Goal: Task Accomplishment & Management: Complete application form

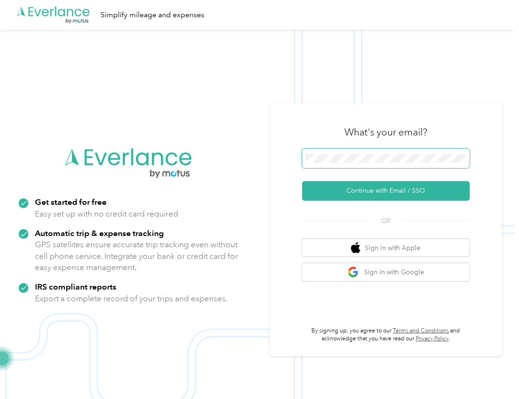
click at [323, 153] on span at bounding box center [386, 158] width 168 height 20
click at [333, 166] on span at bounding box center [386, 158] width 168 height 20
click at [302, 181] on button "Continue with Email / SSO" at bounding box center [386, 191] width 168 height 20
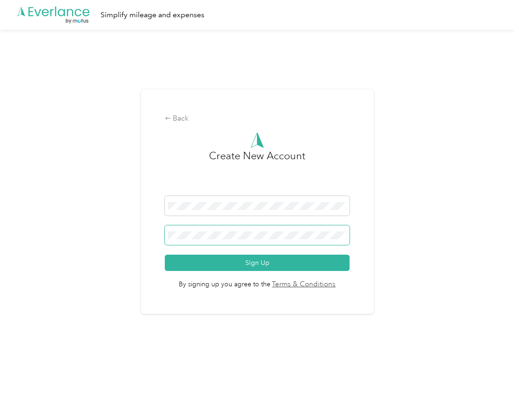
click at [165, 255] on button "Sign Up" at bounding box center [257, 263] width 185 height 16
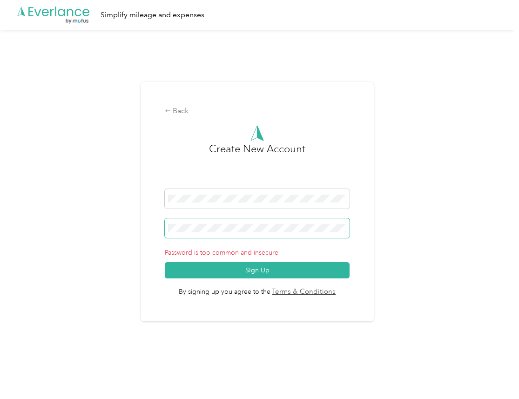
click at [207, 234] on span at bounding box center [257, 228] width 185 height 20
click at [165, 262] on button "Sign Up" at bounding box center [257, 270] width 185 height 16
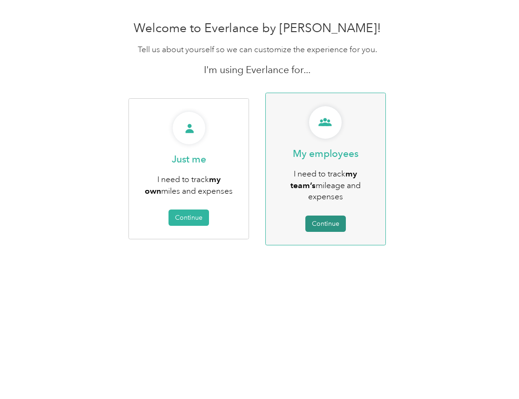
click at [334, 216] on button "Continue" at bounding box center [325, 224] width 40 height 16
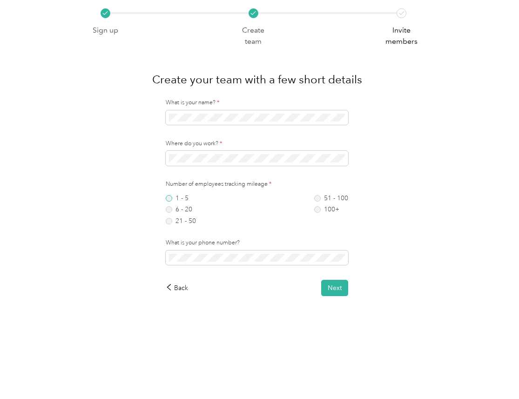
click at [175, 196] on label "1 - 5" at bounding box center [181, 198] width 30 height 7
click at [210, 252] on span at bounding box center [257, 257] width 182 height 15
click at [246, 283] on div "Back Next" at bounding box center [257, 288] width 182 height 16
click at [314, 284] on div "Back Next" at bounding box center [257, 288] width 182 height 16
click at [325, 286] on button "Next" at bounding box center [334, 288] width 27 height 16
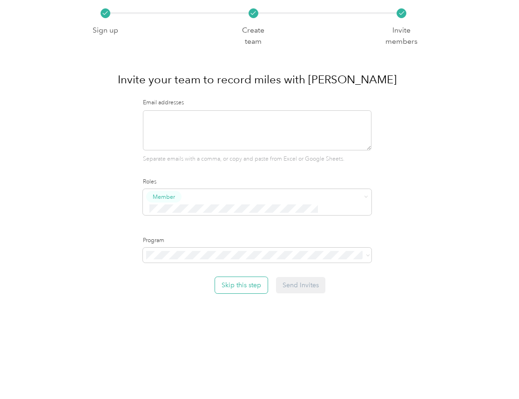
click at [239, 277] on button "Skip this step" at bounding box center [241, 285] width 53 height 16
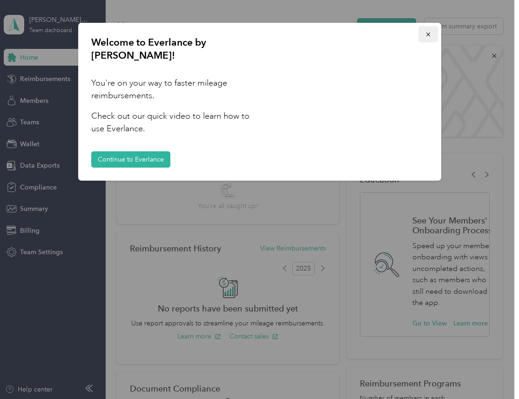
click at [432, 36] on button "button" at bounding box center [428, 34] width 20 height 16
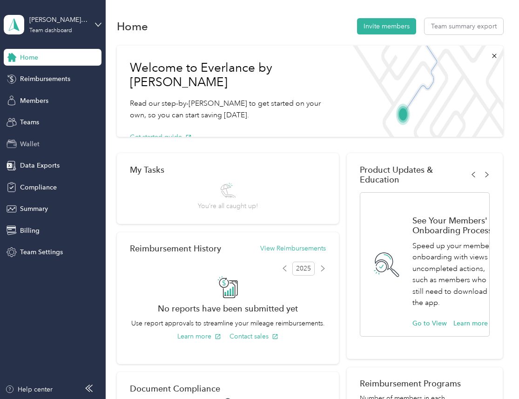
click at [23, 147] on span "Wallet" at bounding box center [30, 144] width 20 height 10
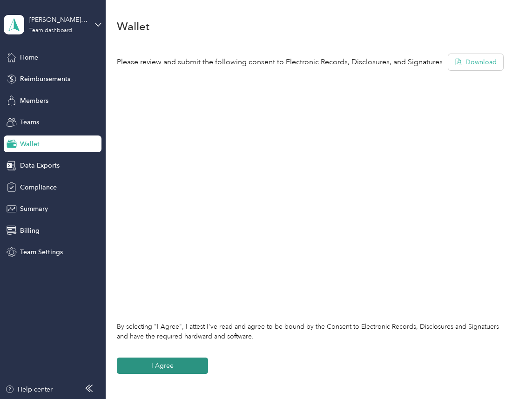
click at [159, 364] on button "I Agree" at bounding box center [162, 366] width 91 height 16
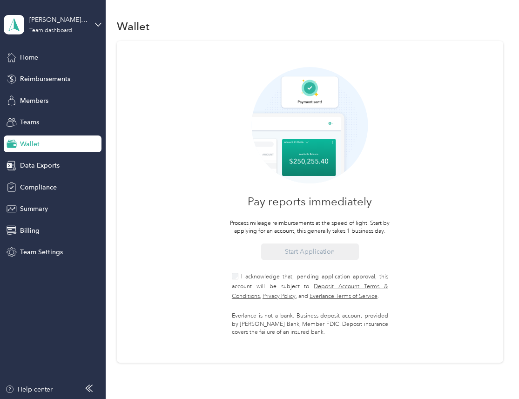
click at [252, 276] on span "I acknowledge that, pending application approval, this account will be subject …" at bounding box center [310, 286] width 156 height 27
click at [187, 151] on div "Pay reports immediately Process mileage reimbursements at the speed of light. S…" at bounding box center [310, 202] width 386 height 322
click at [77, 23] on div "[PERSON_NAME] Wallet 1" at bounding box center [58, 20] width 58 height 10
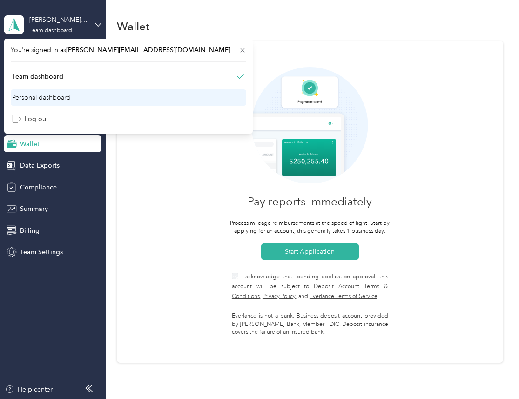
click at [60, 98] on div "Personal dashboard" at bounding box center [41, 98] width 59 height 10
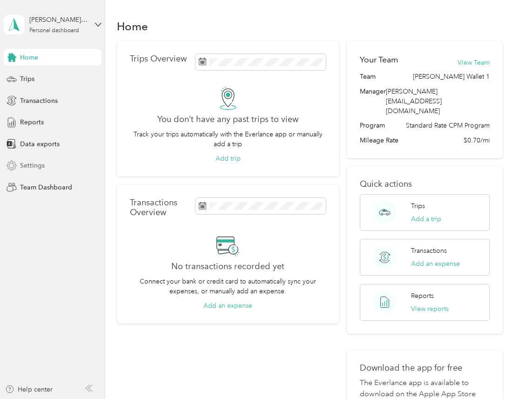
click at [44, 172] on div "Settings" at bounding box center [53, 165] width 98 height 17
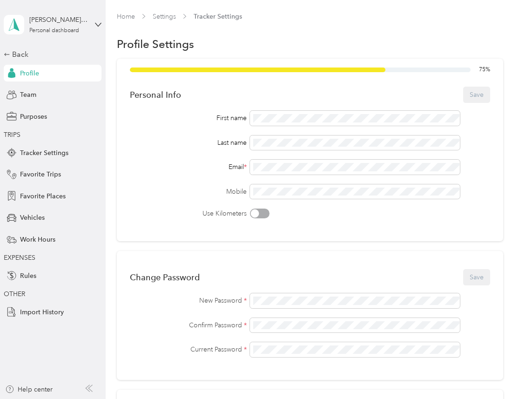
click at [329, 175] on div "First name Last name Email * Mobile Use Kilometers" at bounding box center [310, 165] width 360 height 108
click at [73, 26] on div "[PERSON_NAME][EMAIL_ADDRESS][DOMAIN_NAME] Personal dashboard" at bounding box center [58, 24] width 58 height 19
click at [65, 78] on div "Team dashboard" at bounding box center [129, 76] width 236 height 16
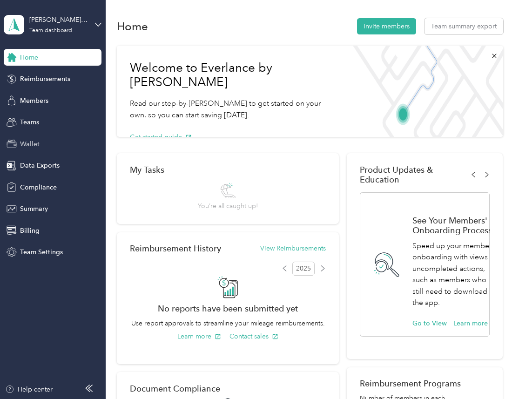
click at [53, 145] on div "Wallet" at bounding box center [53, 143] width 98 height 17
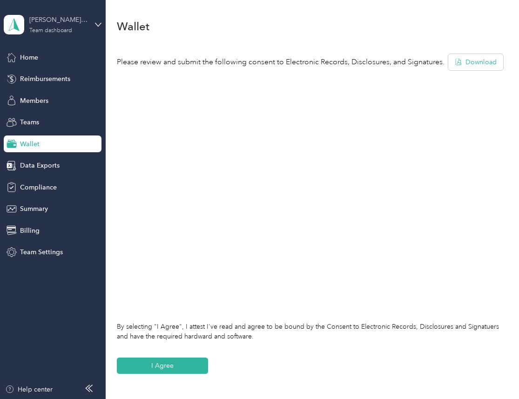
click at [72, 20] on div "[PERSON_NAME] Wallet 1" at bounding box center [58, 20] width 58 height 10
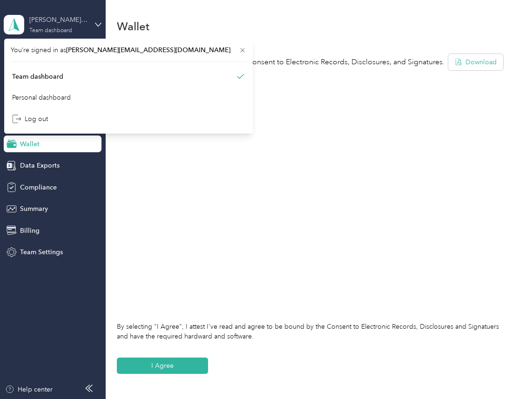
click at [72, 20] on div "[PERSON_NAME] Wallet 1" at bounding box center [58, 20] width 58 height 10
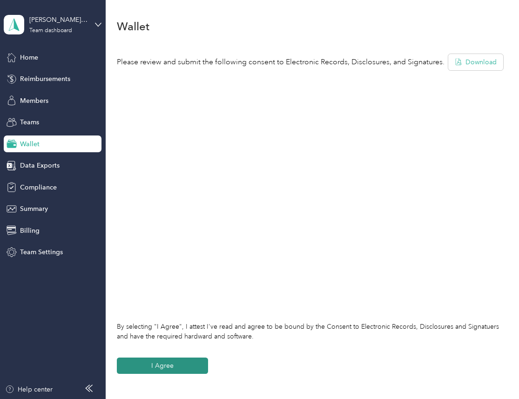
click at [157, 373] on button "I Agree" at bounding box center [162, 366] width 91 height 16
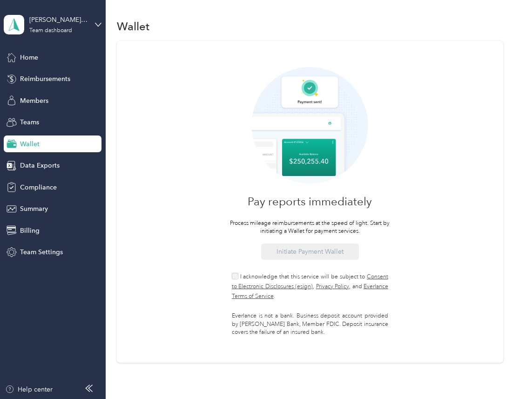
click at [260, 277] on span "I acknowledge that this service will be subject to Consent to Electronic Disclo…" at bounding box center [310, 286] width 156 height 27
click at [292, 257] on button "Initiate Payment Wallet" at bounding box center [310, 251] width 98 height 16
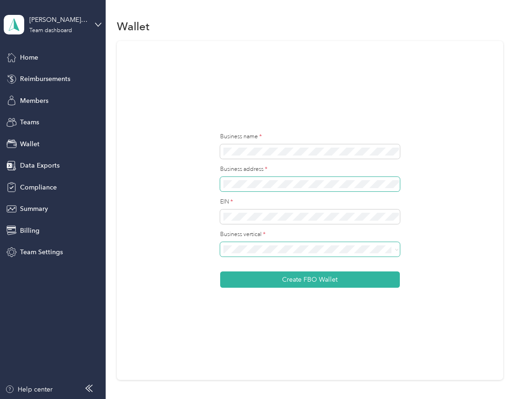
click at [220, 271] on button "Create FBO Wallet" at bounding box center [310, 279] width 180 height 16
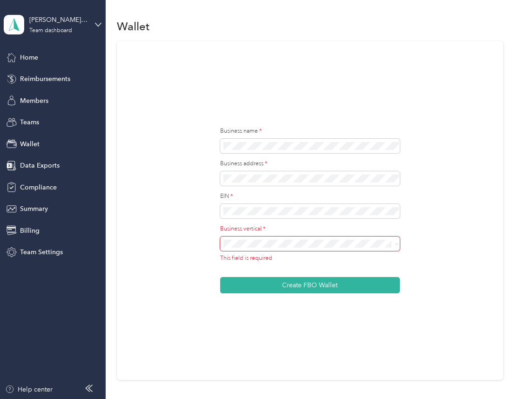
click at [281, 248] on span at bounding box center [310, 243] width 180 height 15
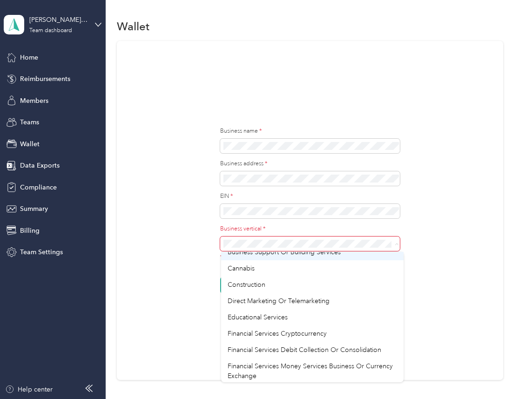
scroll to position [21, 0]
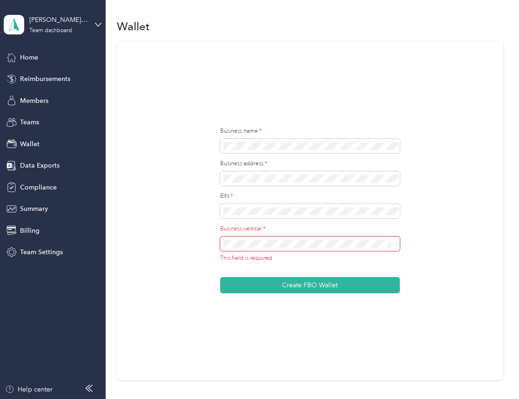
click at [331, 220] on form "Business name * Business address * EIN * Business vertical * This field is requ…" at bounding box center [310, 210] width 180 height 166
click at [220, 277] on button "Create FBO Wallet" at bounding box center [310, 285] width 180 height 16
click at [462, 248] on div "Business name * Business address * EIN * Business vertical * This field is requ…" at bounding box center [310, 210] width 386 height 339
click at [363, 239] on span at bounding box center [310, 243] width 180 height 15
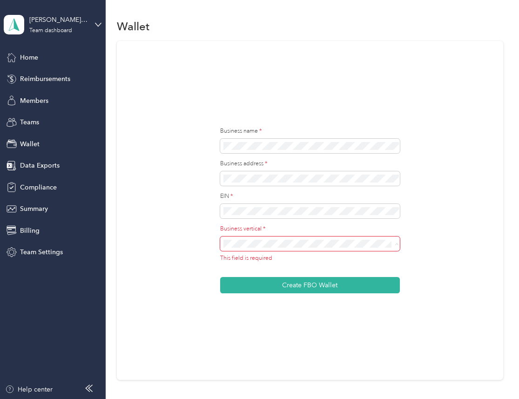
click at [451, 221] on div "Business name * Business address * EIN * Business vertical * This field is requ…" at bounding box center [310, 210] width 386 height 339
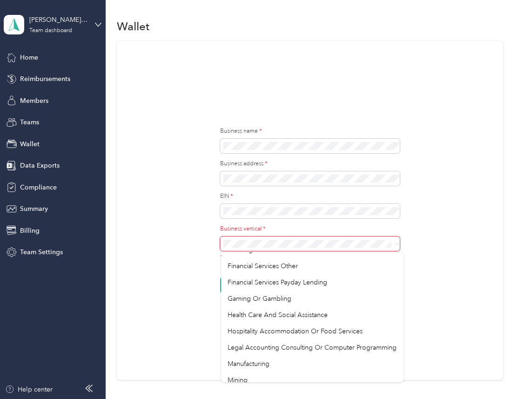
scroll to position [0, 0]
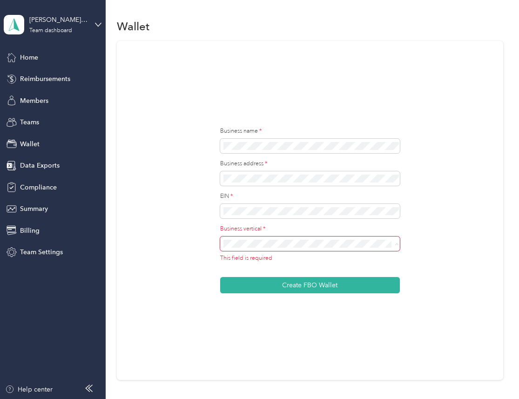
click at [263, 355] on span "Construction" at bounding box center [247, 358] width 38 height 8
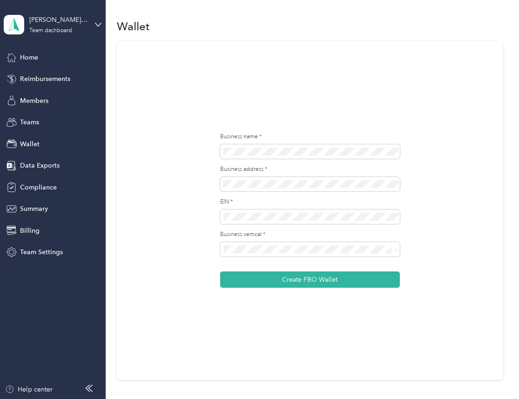
click at [319, 333] on div "Business name * Business address * EIN * Business vertical * Create FBO Wallet" at bounding box center [310, 210] width 386 height 339
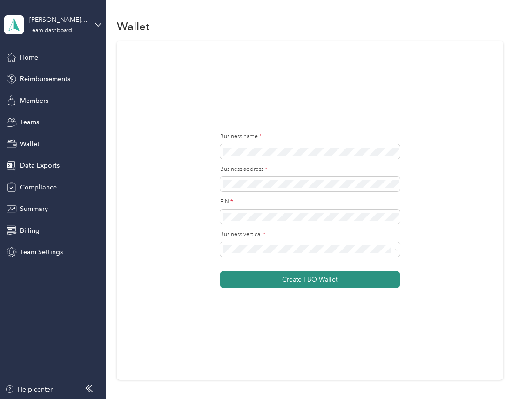
click at [351, 281] on button "Create FBO Wallet" at bounding box center [310, 279] width 180 height 16
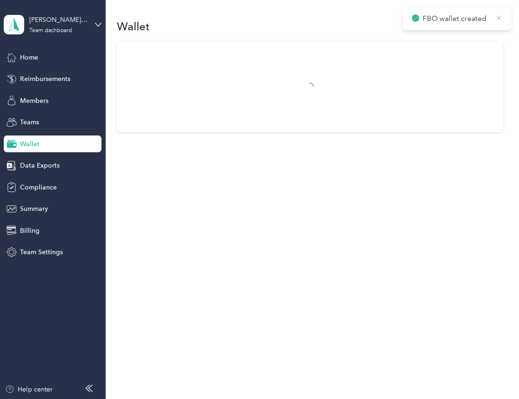
click at [501, 16] on icon at bounding box center [498, 18] width 7 height 8
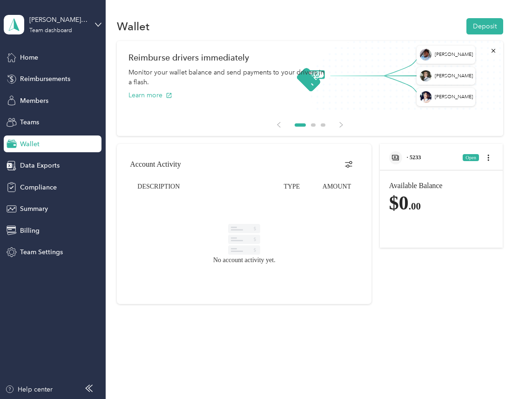
click at [418, 157] on span "· 5233" at bounding box center [414, 157] width 14 height 7
click at [417, 157] on span "· 5233" at bounding box center [414, 157] width 14 height 7
click at [36, 22] on div "[PERSON_NAME] Wallet 1" at bounding box center [58, 20] width 58 height 10
click at [55, 121] on div "Log out" at bounding box center [129, 119] width 236 height 16
